Goal: Task Accomplishment & Management: Use online tool/utility

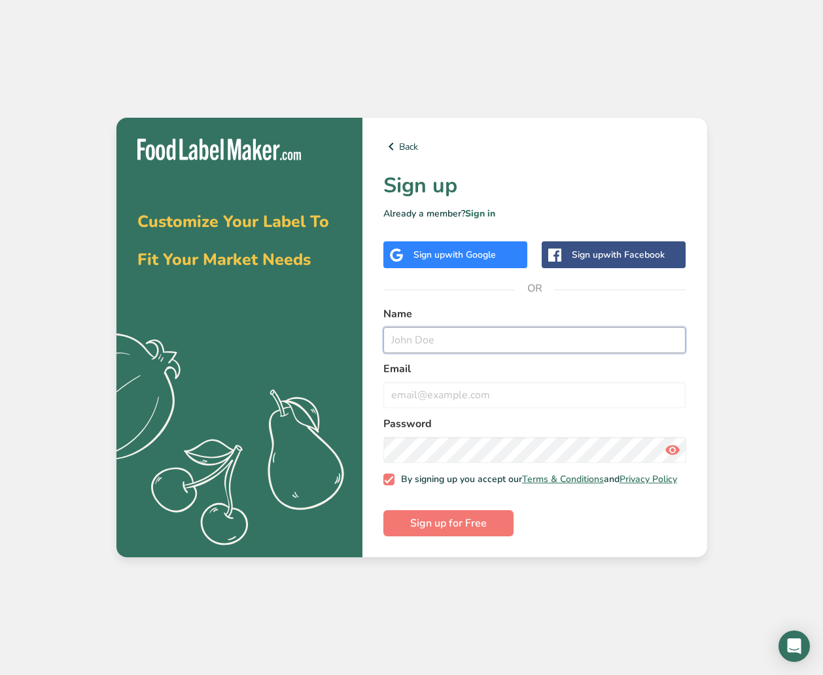
click at [453, 338] on input "text" at bounding box center [534, 340] width 303 height 26
type input "[PERSON_NAME]"
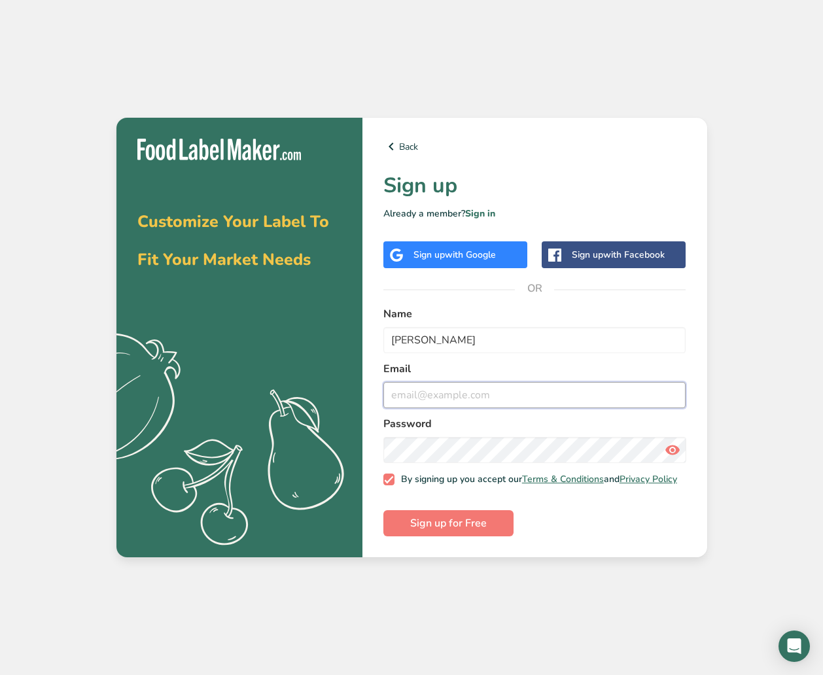
click at [504, 396] on input "email" at bounding box center [534, 395] width 303 height 26
type input "[PERSON_NAME][EMAIL_ADDRESS][DOMAIN_NAME]"
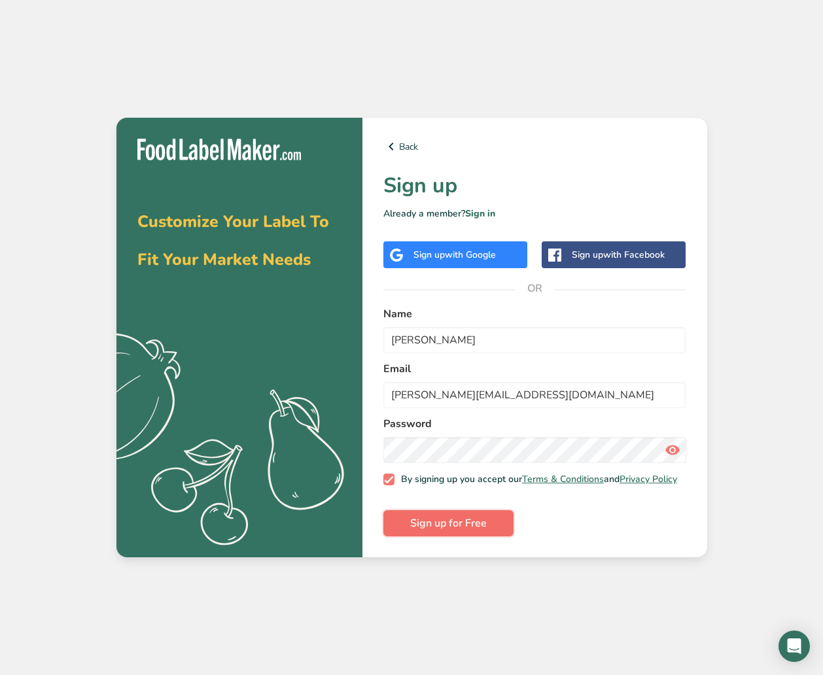
click at [480, 523] on span "Sign up for Free" at bounding box center [448, 523] width 77 height 16
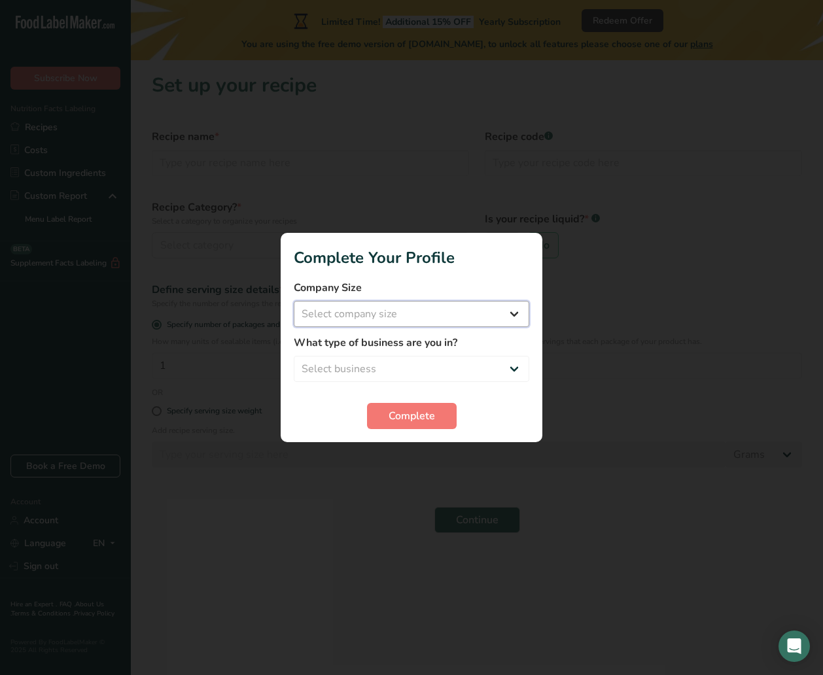
click at [476, 317] on select "Select company size Fewer than 10 Employees 10 to 50 Employees 51 to 500 Employ…" at bounding box center [411, 314] width 235 height 26
select select "2"
click at [294, 301] on select "Select company size Fewer than 10 Employees 10 to 50 Employees 51 to 500 Employ…" at bounding box center [411, 314] width 235 height 26
click at [441, 370] on select "Select business Packaged Food Manufacturer Restaurant & Cafe Bakery Meal Plans …" at bounding box center [411, 369] width 235 height 26
select select "1"
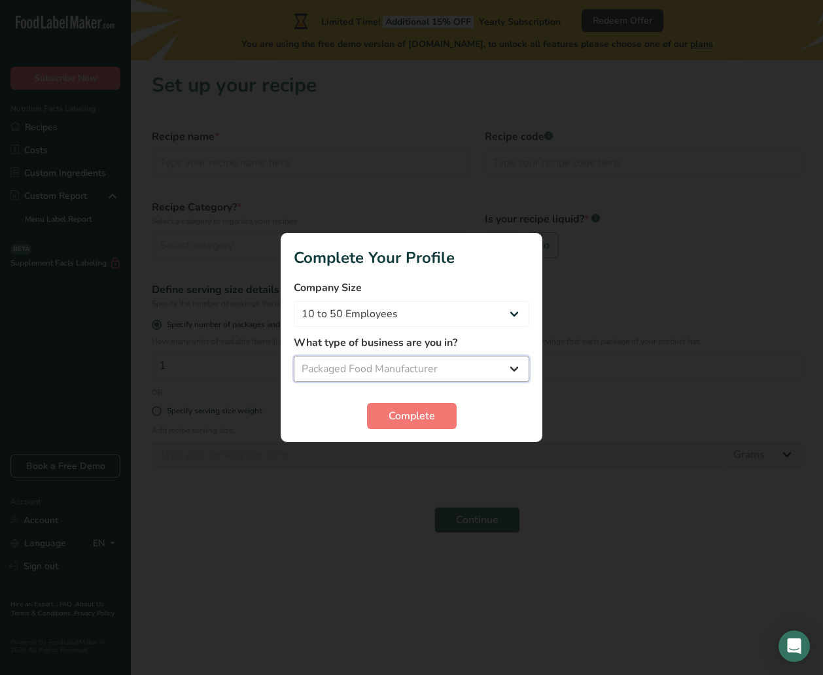
click at [294, 356] on select "Select business Packaged Food Manufacturer Restaurant & Cafe Bakery Meal Plans …" at bounding box center [411, 369] width 235 height 26
click at [408, 408] on span "Complete" at bounding box center [412, 416] width 46 height 16
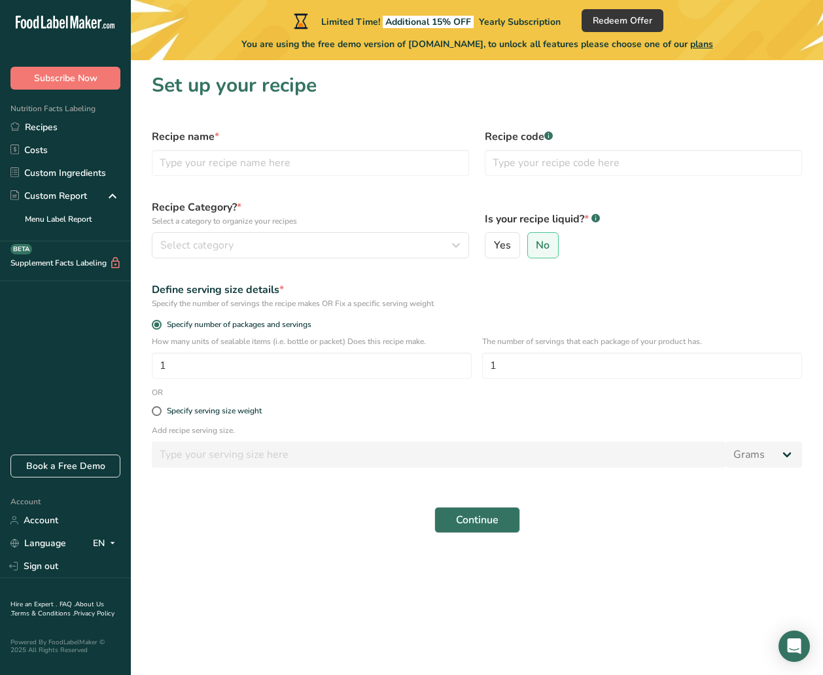
click at [705, 46] on span "plans" at bounding box center [701, 44] width 23 height 12
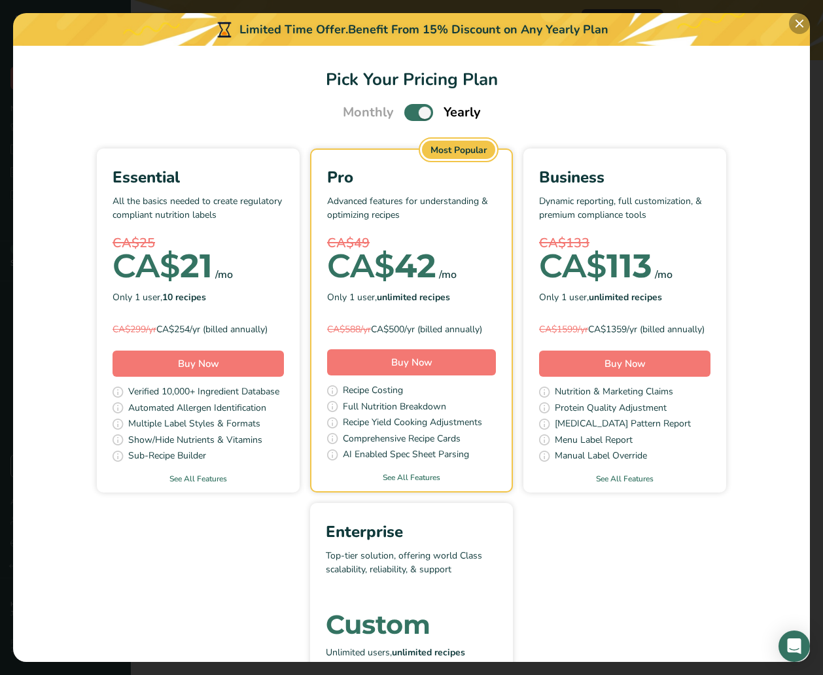
click at [795, 26] on button "Pick Your Pricing Plan Modal" at bounding box center [799, 23] width 21 height 21
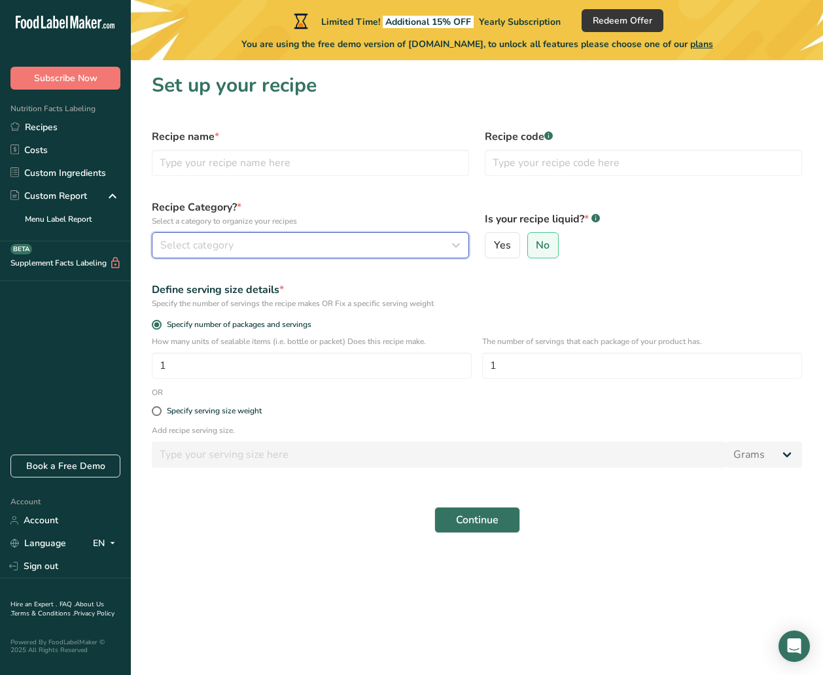
click at [404, 237] on div "Select category" at bounding box center [306, 245] width 292 height 16
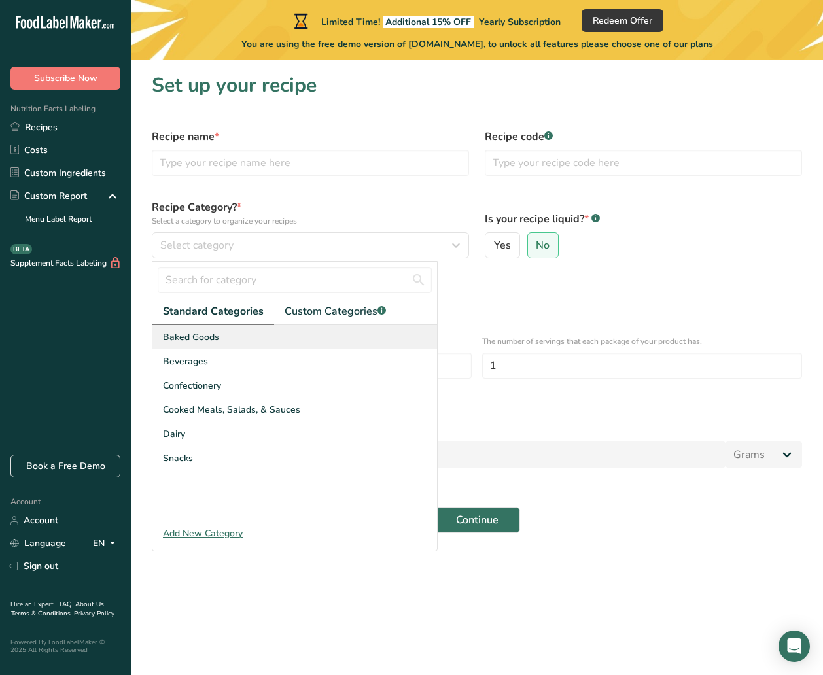
click at [270, 338] on div "Baked Goods" at bounding box center [294, 337] width 285 height 24
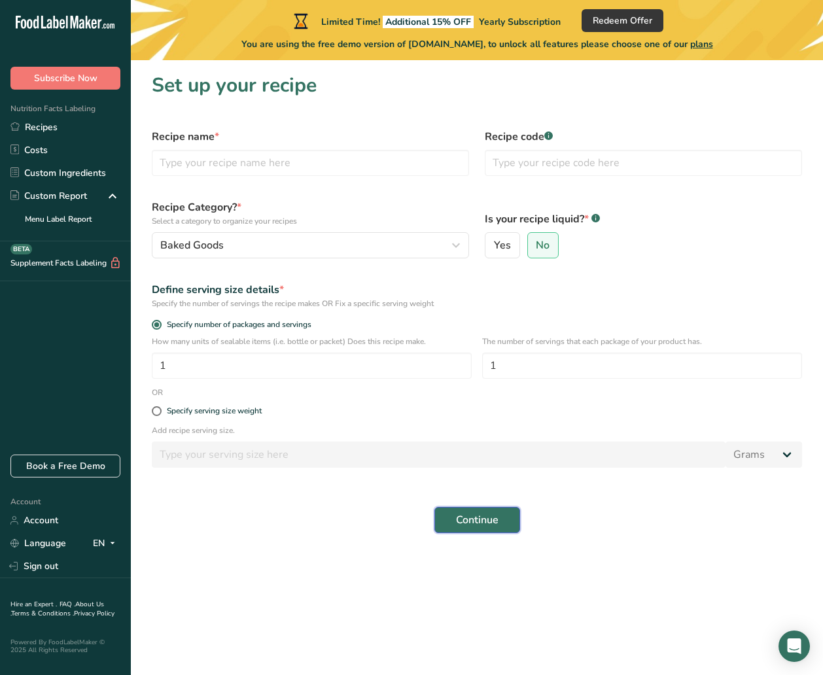
click at [500, 520] on button "Continue" at bounding box center [477, 520] width 86 height 26
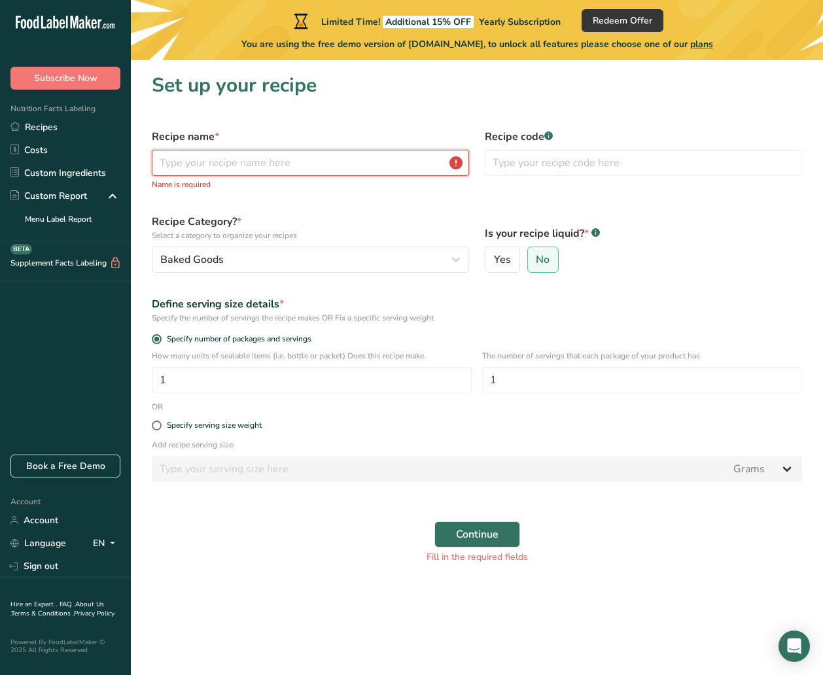
click at [323, 162] on input "text" at bounding box center [310, 163] width 317 height 26
click at [337, 161] on input "text" at bounding box center [310, 163] width 317 height 26
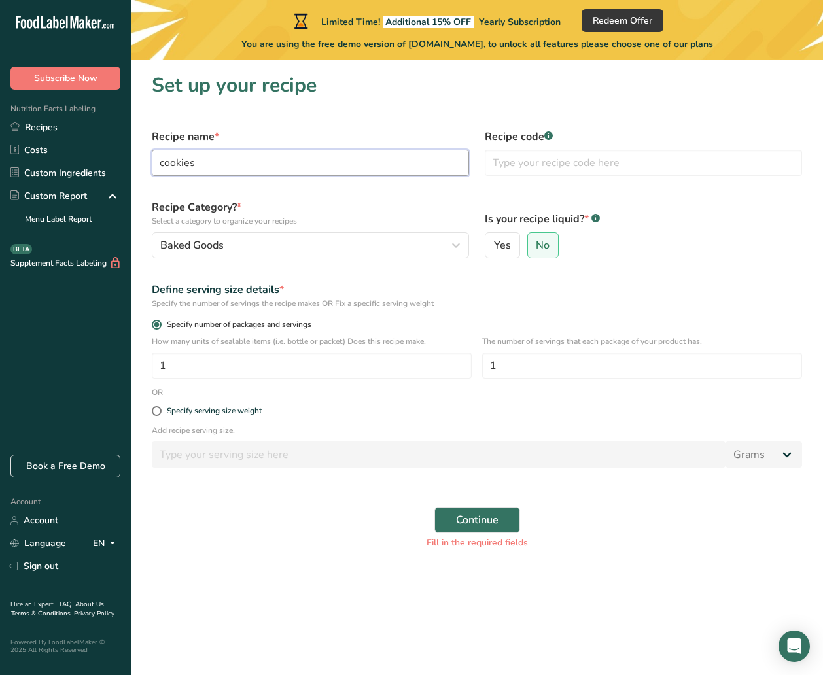
type input "cookies"
click at [517, 327] on label "Specify number of packages and servings" at bounding box center [477, 325] width 650 height 10
click at [160, 327] on input "Specify number of packages and servings" at bounding box center [156, 325] width 9 height 9
click at [230, 411] on div "Specify serving size weight" at bounding box center [214, 411] width 95 height 10
click at [160, 411] on input "Specify serving size weight" at bounding box center [156, 411] width 9 height 9
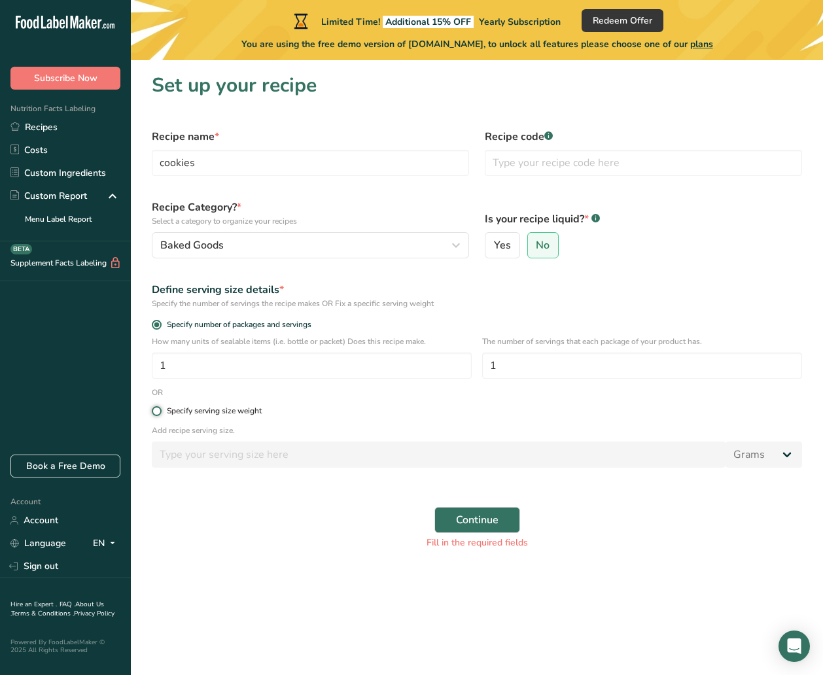
radio input "true"
radio input "false"
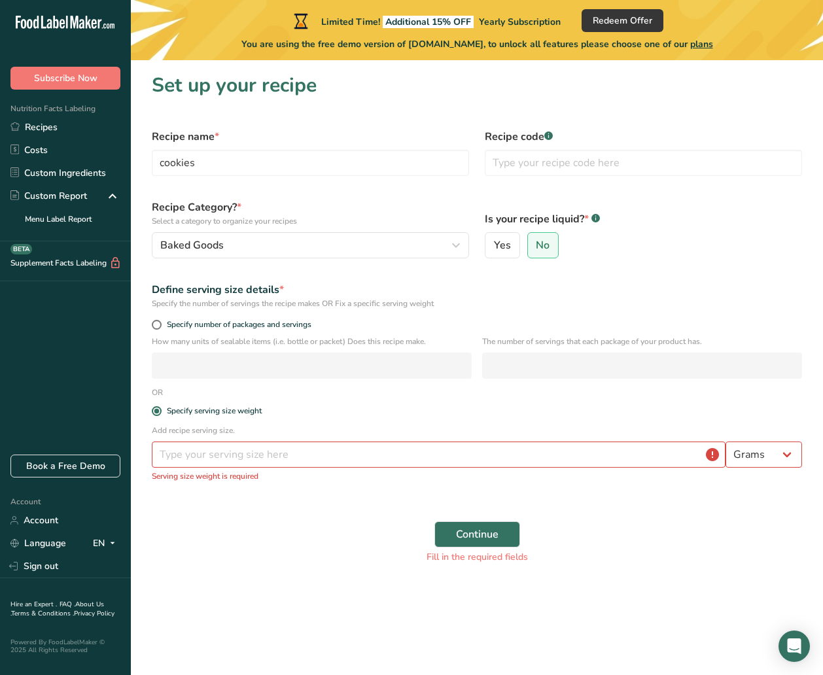
click at [451, 470] on p "Serving size weight is required" at bounding box center [477, 476] width 650 height 12
click at [456, 456] on input "number" at bounding box center [439, 455] width 574 height 26
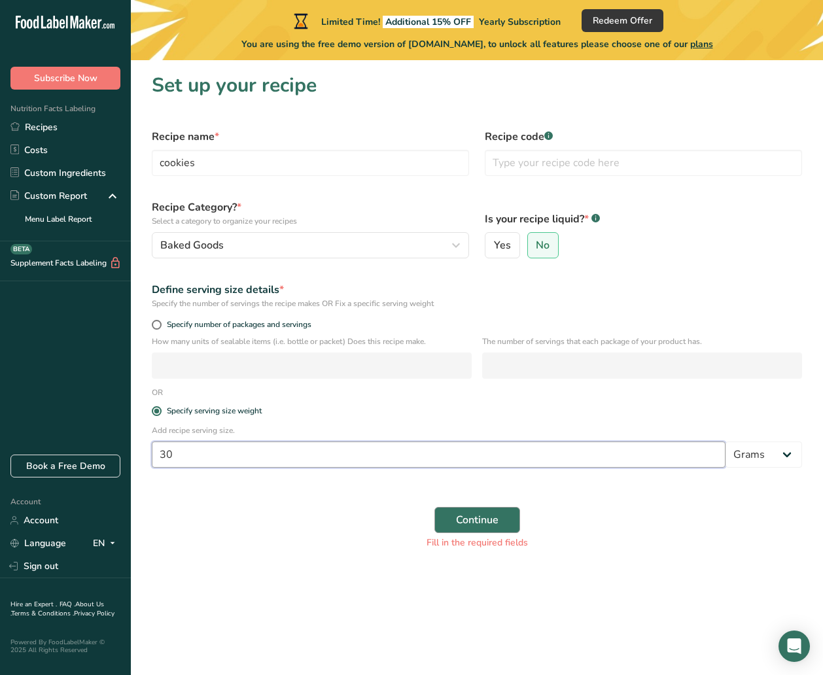
type input "30"
click at [478, 525] on span "Continue" at bounding box center [477, 520] width 43 height 16
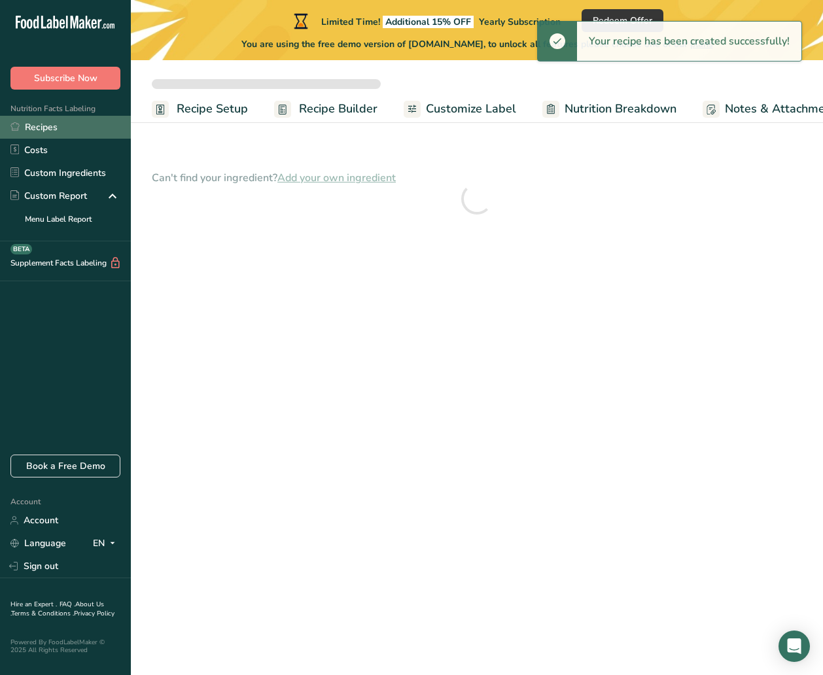
click at [38, 122] on link "Recipes" at bounding box center [65, 127] width 131 height 23
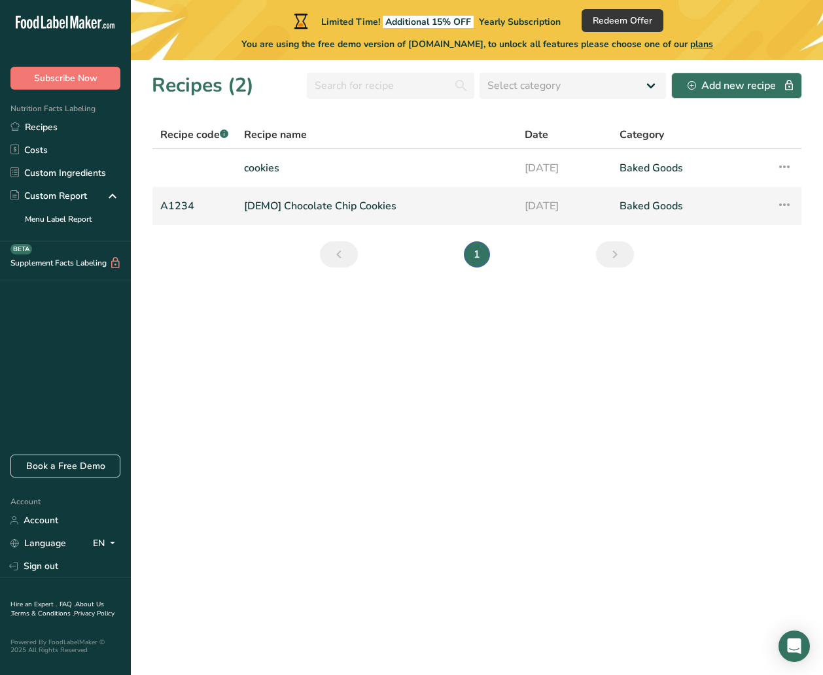
click at [323, 205] on link "[DEMO] Chocolate Chip Cookies" at bounding box center [376, 205] width 265 height 27
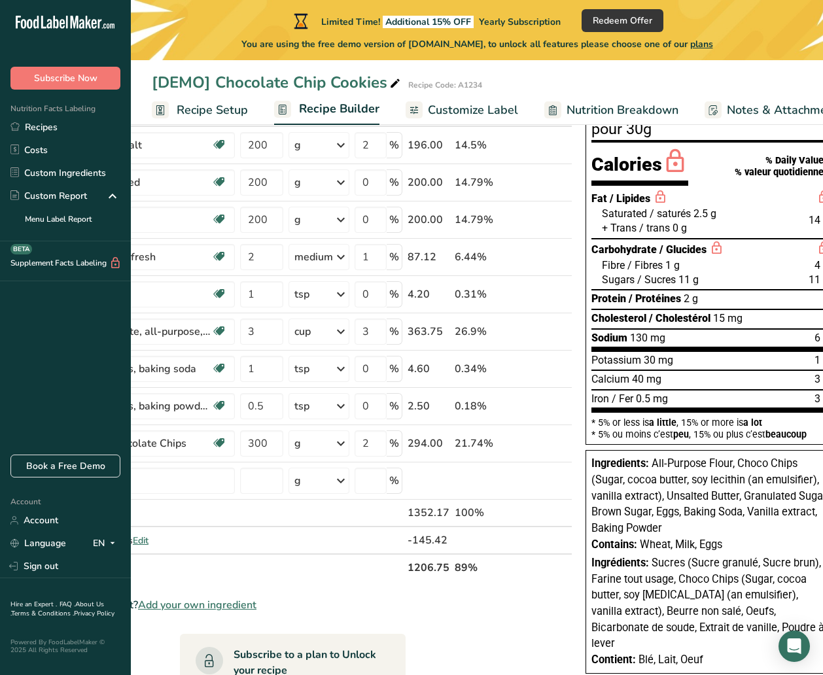
scroll to position [98, 0]
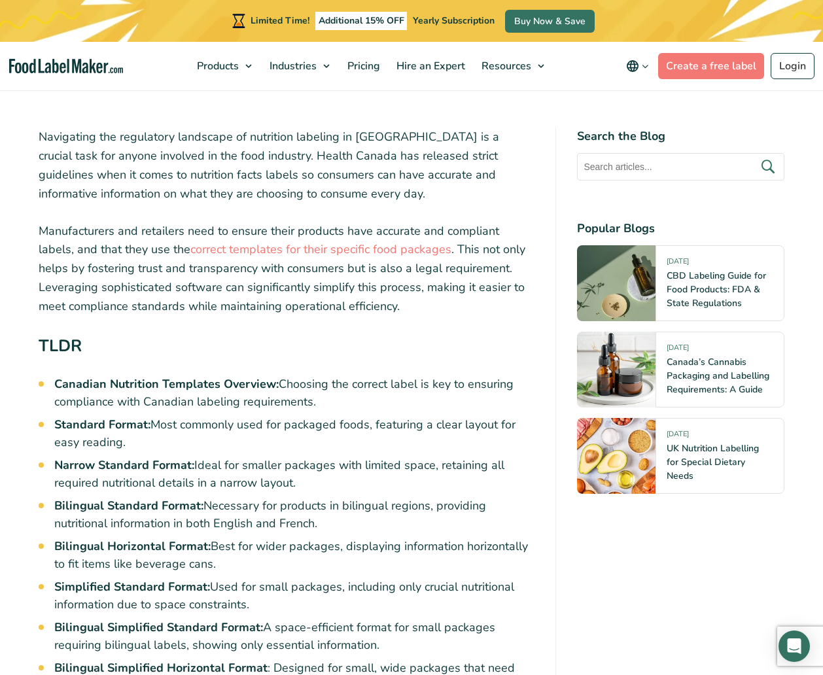
scroll to position [405, 0]
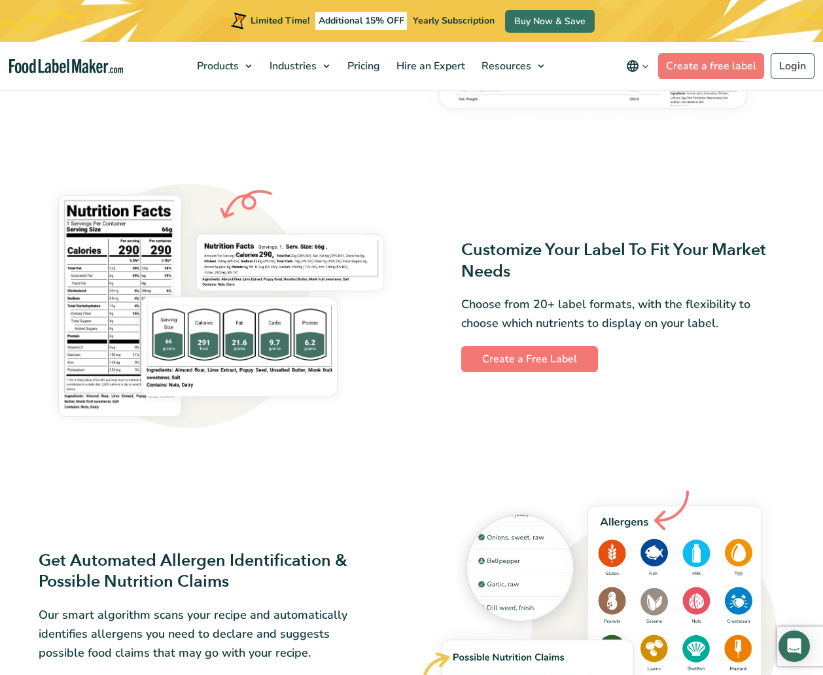
scroll to position [907, 0]
